Goal: Task Accomplishment & Management: Manage account settings

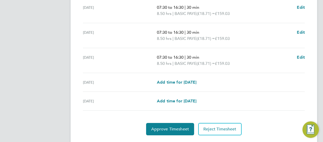
scroll to position [216, 0]
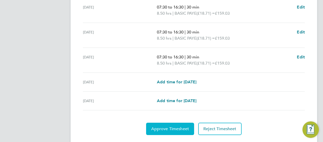
click at [164, 130] on span "Approve Timesheet" at bounding box center [170, 128] width 38 height 5
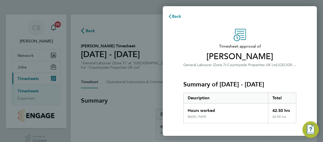
click at [167, 111] on div "Timesheet approval of Carl Hancox General Labourer (Zone 7) · Countryside Prope…" at bounding box center [240, 131] width 154 height 217
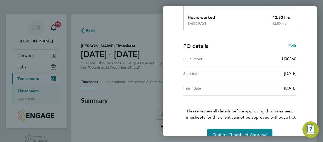
scroll to position [104, 0]
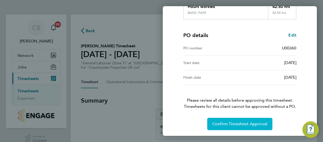
click at [236, 122] on span "Confirm Timesheet Approval" at bounding box center [239, 123] width 55 height 5
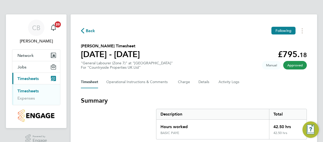
click at [89, 31] on span "Back" at bounding box center [90, 31] width 9 height 6
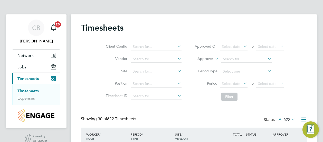
click at [84, 67] on div "Client Config Vendor Site Position Timesheet ID Approved On Select date To Sele…" at bounding box center [194, 70] width 226 height 65
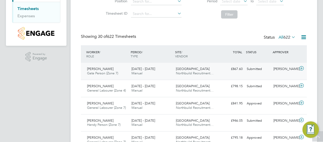
click at [98, 68] on span "[PERSON_NAME]" at bounding box center [100, 68] width 26 height 4
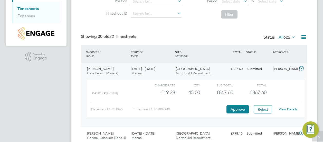
click at [286, 110] on link "View Details" at bounding box center [288, 109] width 19 height 4
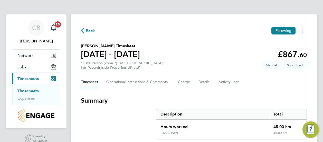
click at [133, 113] on section "Summary Description Total Hours worked 45.00 hrs BASIC PAYE 45.00 hrs" at bounding box center [194, 117] width 226 height 43
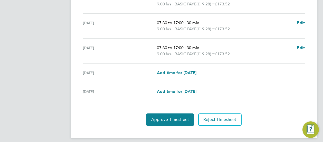
scroll to position [226, 0]
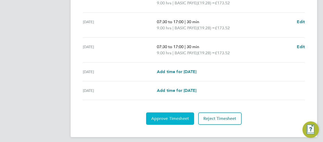
click at [164, 121] on button "Approve Timesheet" at bounding box center [170, 118] width 48 height 12
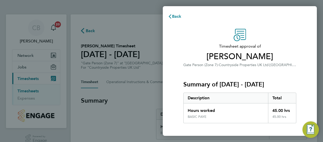
click at [172, 113] on div "Timesheet approval of Kevin Gwilliam Gate Person (Zone 7) · Countryside Propert…" at bounding box center [240, 131] width 154 height 217
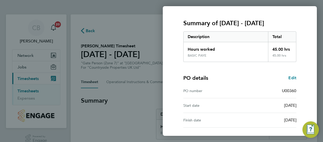
scroll to position [104, 0]
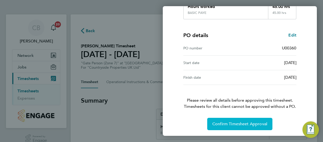
click at [230, 122] on span "Confirm Timesheet Approval" at bounding box center [239, 123] width 55 height 5
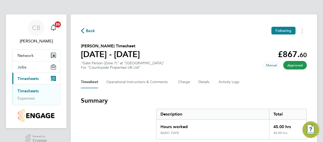
click at [91, 29] on span "Back" at bounding box center [90, 31] width 9 height 6
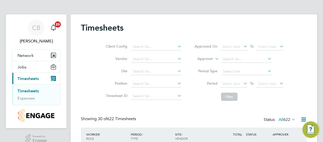
click at [84, 61] on div "Client Config Vendor Site Position Timesheet ID Approved On Select date To Sele…" at bounding box center [194, 70] width 226 height 65
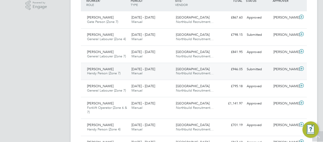
click at [94, 71] on span "Handy Person (Zone 7)" at bounding box center [103, 73] width 33 height 4
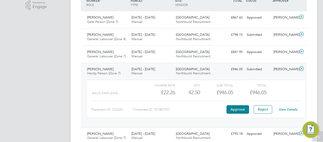
click at [287, 109] on link "View Details" at bounding box center [288, 109] width 19 height 4
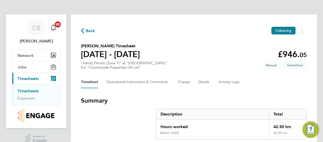
click at [130, 102] on h3 "Summary" at bounding box center [194, 100] width 226 height 8
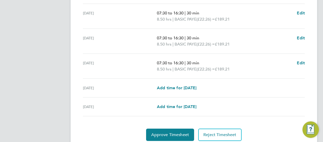
scroll to position [216, 0]
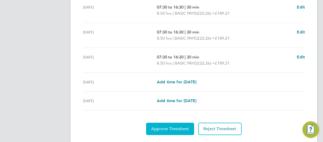
click at [168, 126] on span "Approve Timesheet" at bounding box center [170, 128] width 38 height 5
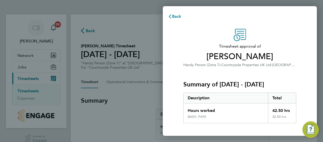
click at [177, 117] on div "Timesheet approval of [PERSON_NAME] Handy Person (Zone 7) · Countryside Propert…" at bounding box center [239, 131] width 125 height 205
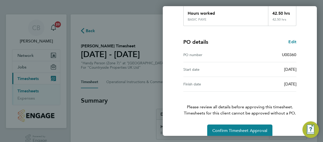
scroll to position [104, 0]
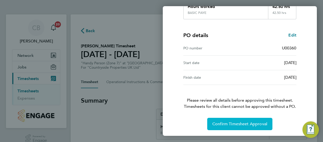
click at [229, 125] on span "Confirm Timesheet Approval" at bounding box center [239, 123] width 55 height 5
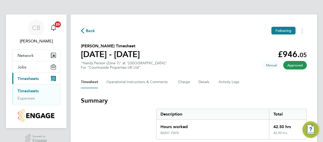
click at [90, 32] on span "Back" at bounding box center [90, 31] width 9 height 6
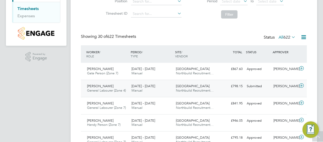
click at [93, 91] on span "General Labourer (Zone 4)" at bounding box center [106, 90] width 39 height 4
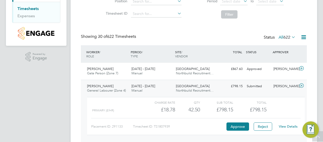
click at [292, 126] on link "View Details" at bounding box center [288, 126] width 19 height 4
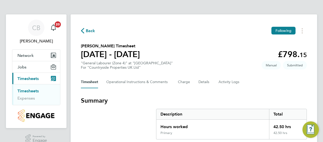
click at [129, 117] on section "Summary Description Total Hours worked 42.50 hrs Primary 42.50 hrs" at bounding box center [194, 117] width 226 height 43
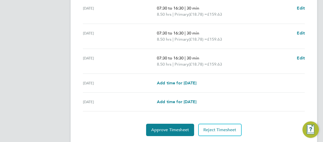
scroll to position [226, 0]
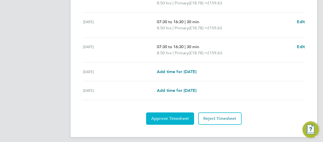
click at [169, 118] on span "Approve Timesheet" at bounding box center [170, 118] width 38 height 5
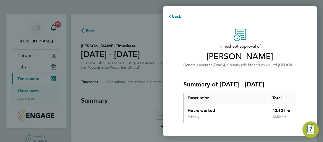
click at [169, 109] on div "Timesheet approval of [PERSON_NAME] General Labourer (Zone 4) · Countryside Pro…" at bounding box center [240, 131] width 154 height 217
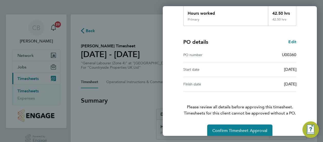
scroll to position [104, 0]
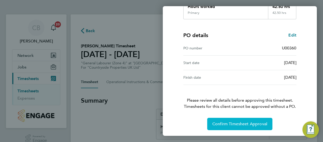
click at [237, 124] on span "Confirm Timesheet Approval" at bounding box center [239, 123] width 55 height 5
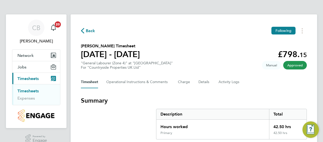
click at [93, 32] on span "Back" at bounding box center [90, 31] width 9 height 6
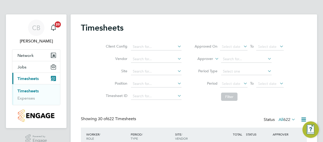
click at [81, 62] on div "Client Config Vendor Site Position Timesheet ID Approved On Select date To Sele…" at bounding box center [194, 70] width 226 height 65
